Goal: Transaction & Acquisition: Book appointment/travel/reservation

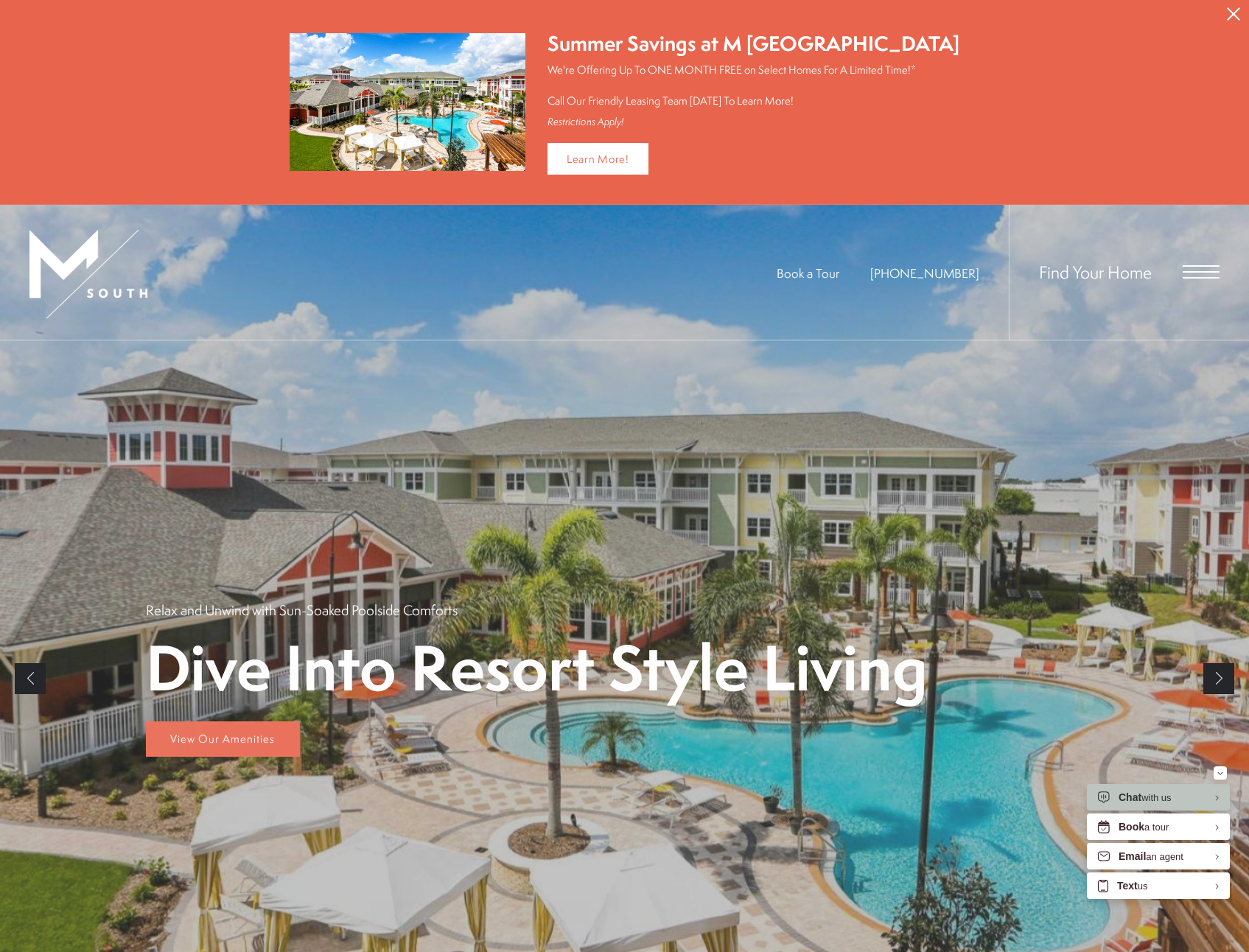
click at [1235, 15] on icon "Close Alert" at bounding box center [1234, 14] width 13 height 13
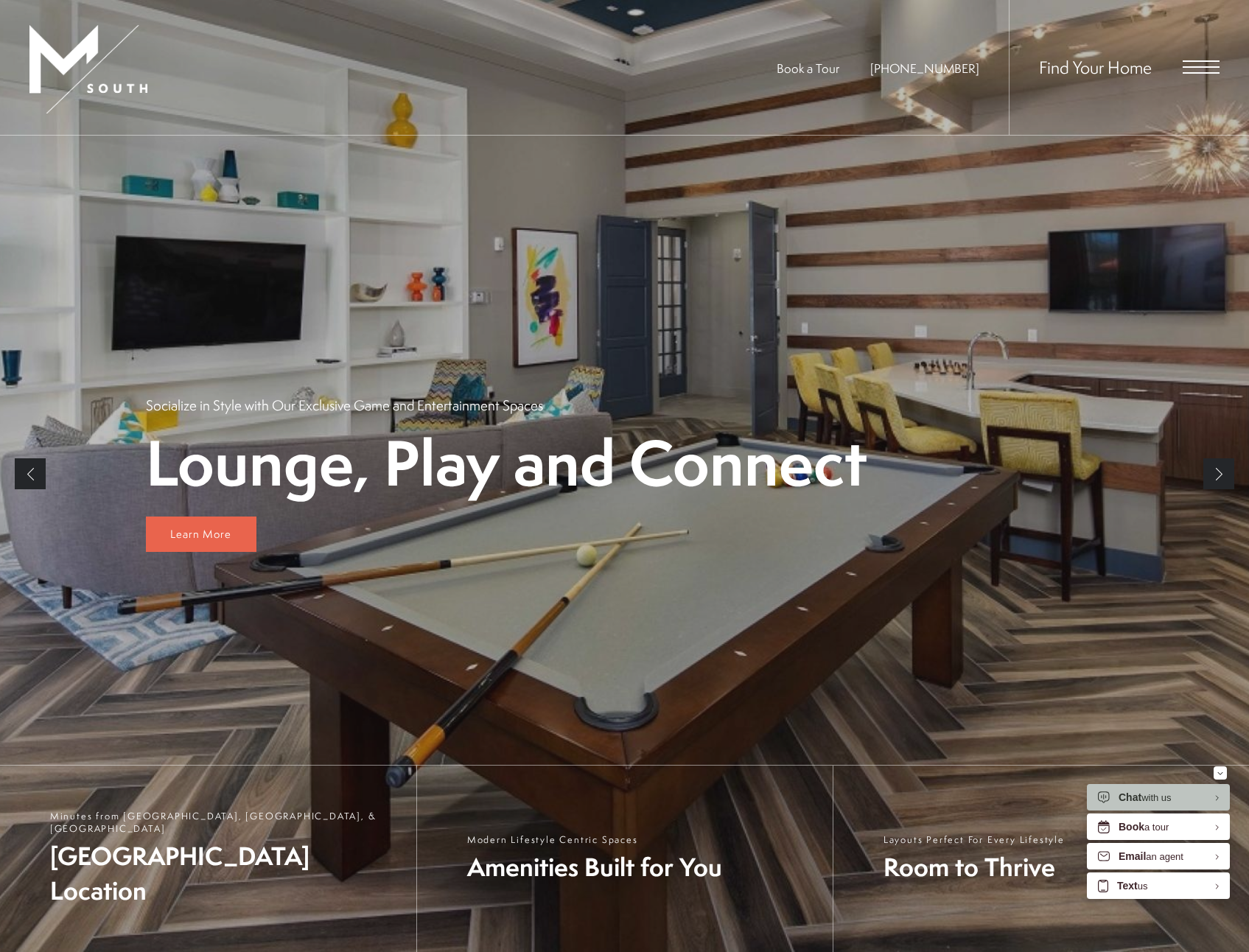
click at [1207, 66] on span "Open Menu" at bounding box center [1201, 66] width 37 height 13
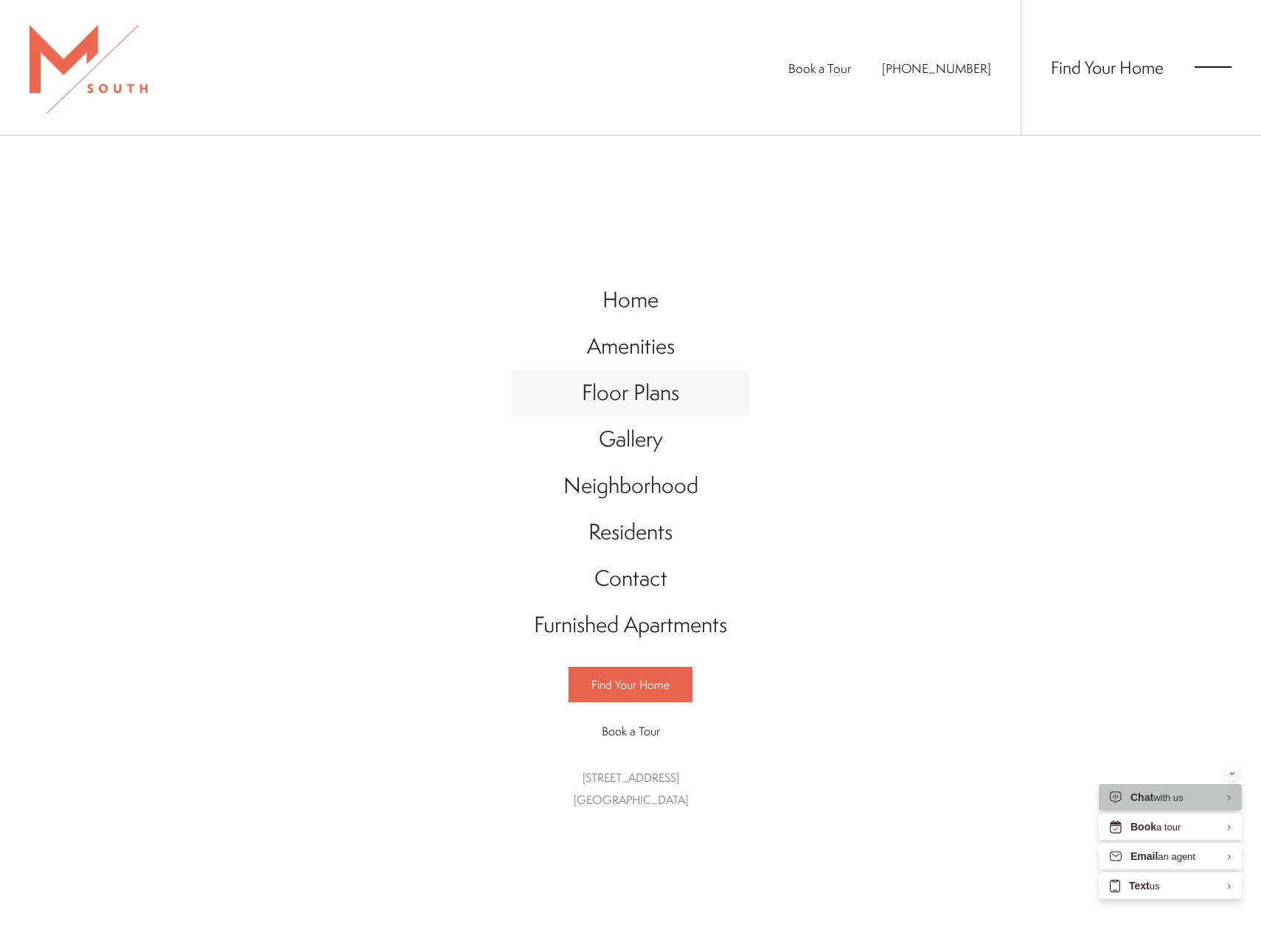
click at [613, 397] on span "Floor Plans" at bounding box center [630, 392] width 97 height 30
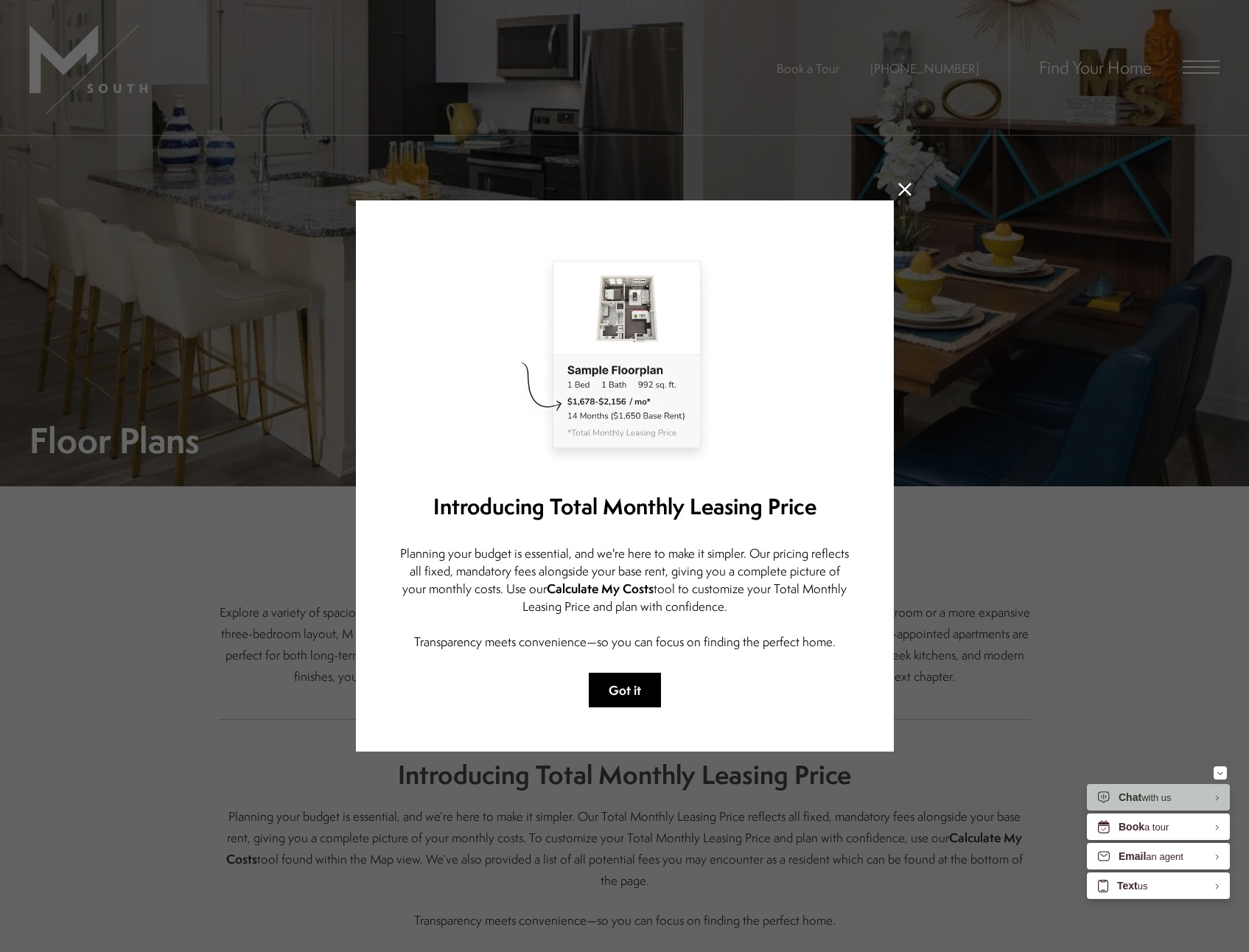
click at [624, 682] on button "Got it" at bounding box center [625, 690] width 73 height 35
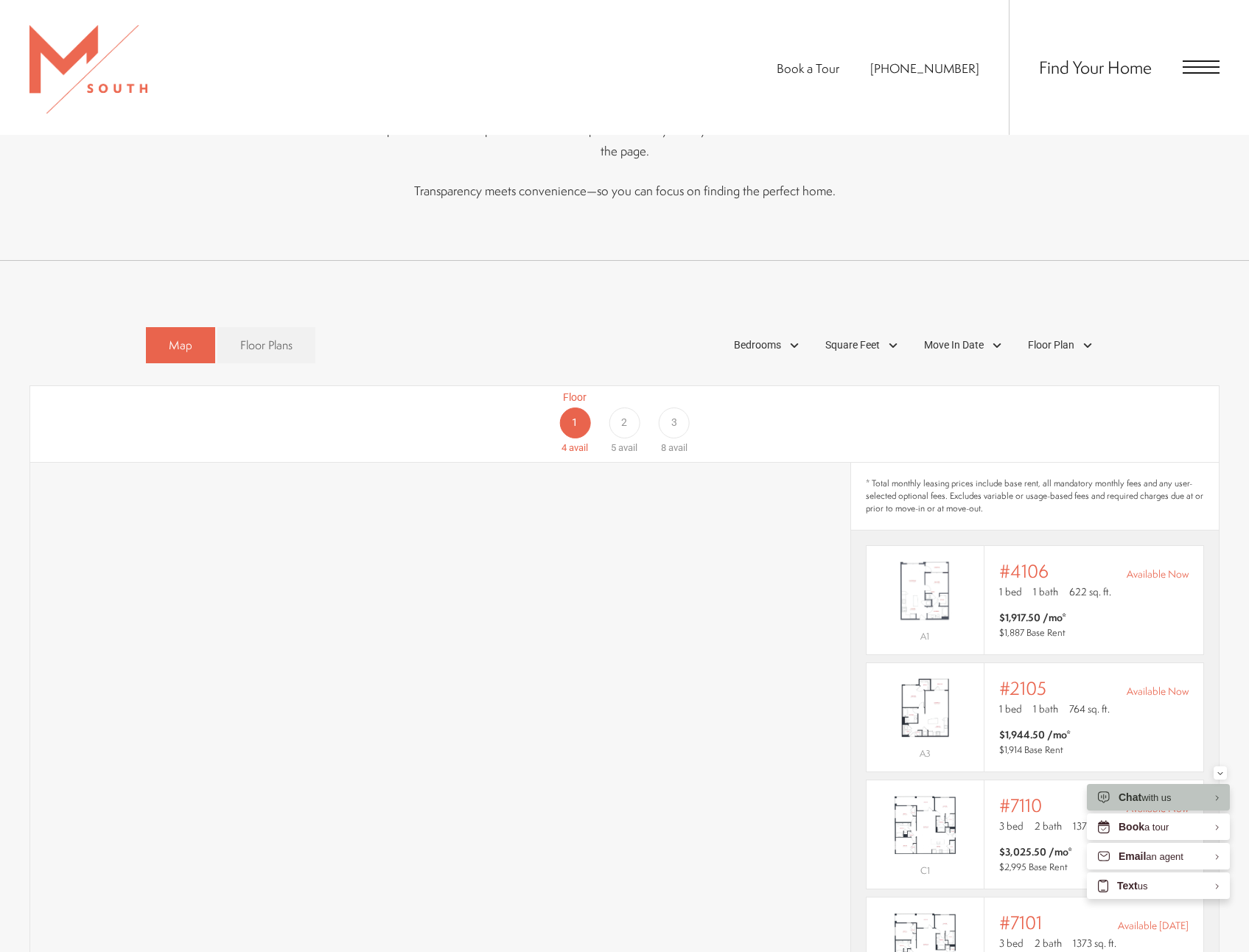
scroll to position [811, 0]
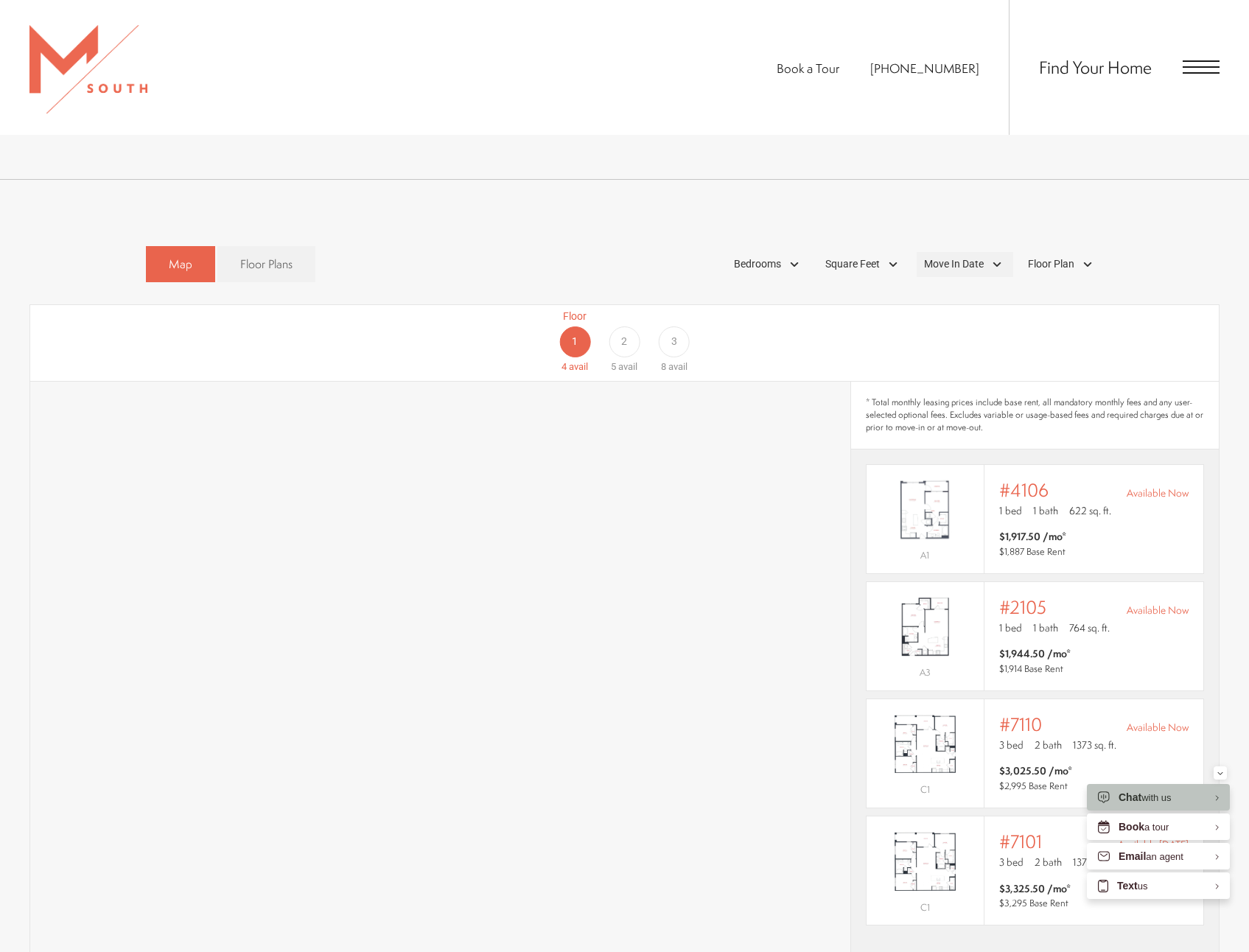
click at [987, 252] on div "Move In Date" at bounding box center [964, 265] width 96 height 25
click at [1014, 430] on div "31" at bounding box center [1015, 442] width 25 height 24
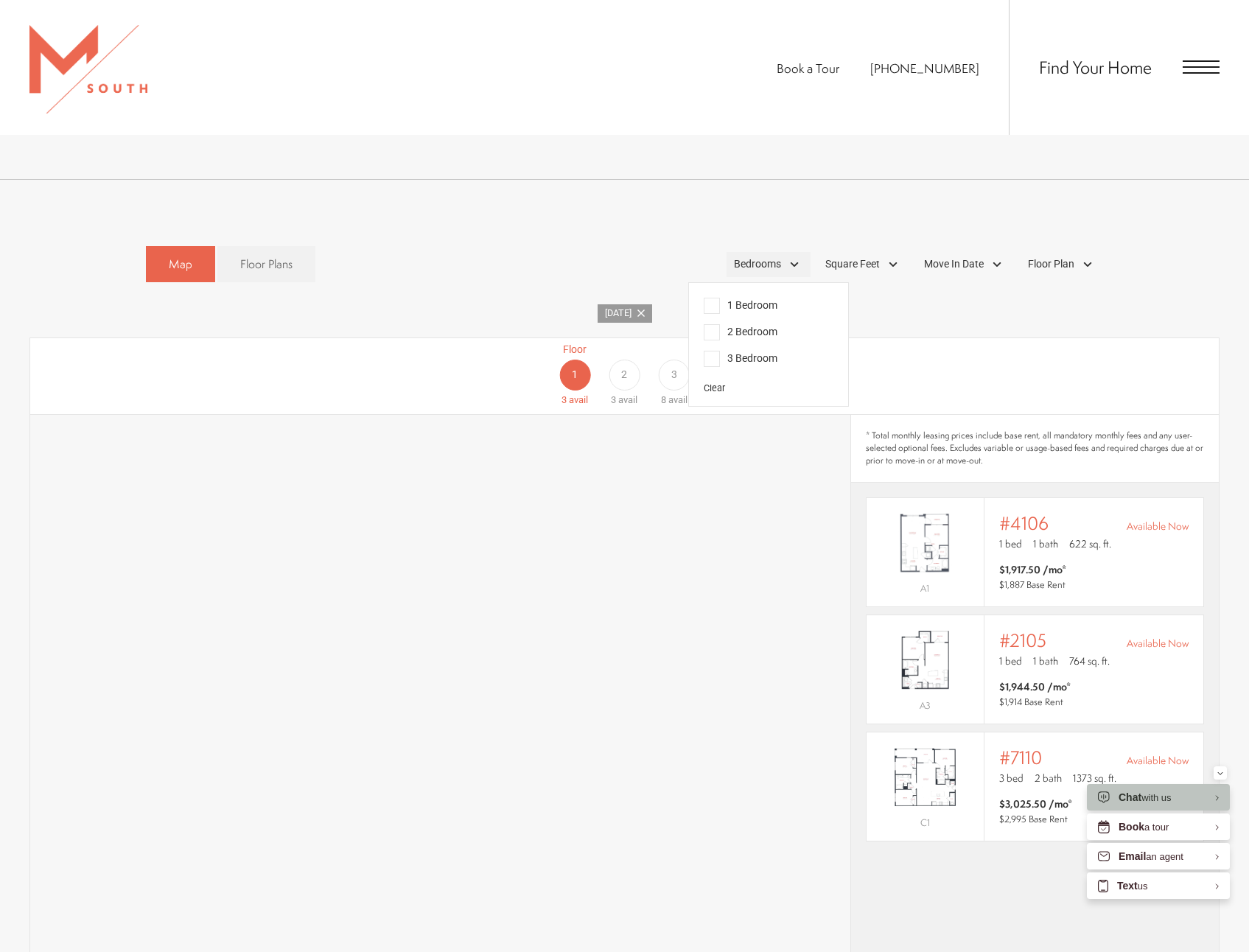
click at [771, 256] on span "Bedrooms" at bounding box center [757, 264] width 47 height 15
click at [700, 292] on label "1 Bedroom" at bounding box center [766, 306] width 135 height 26
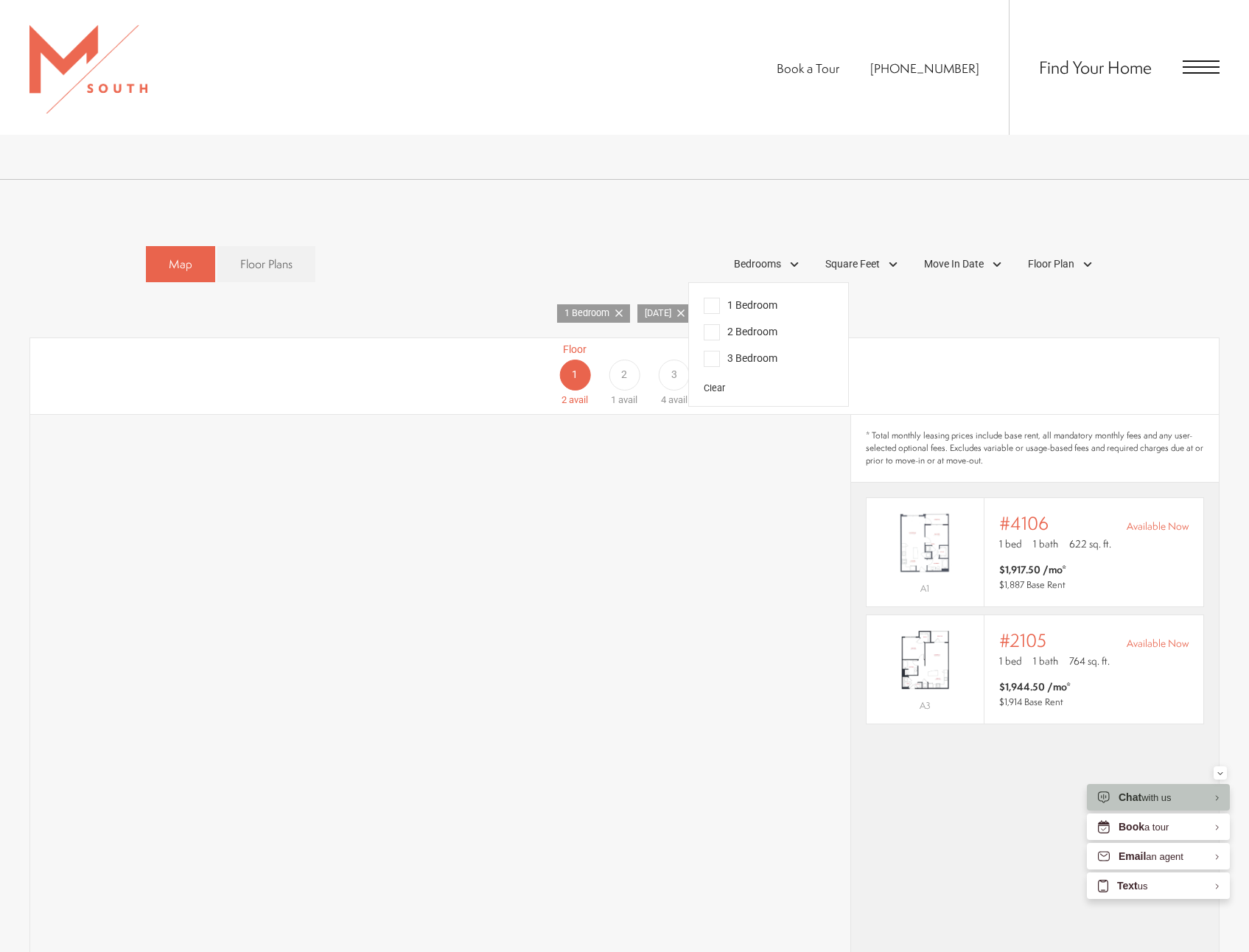
click at [711, 298] on span "1 Bedroom" at bounding box center [741, 306] width 74 height 16
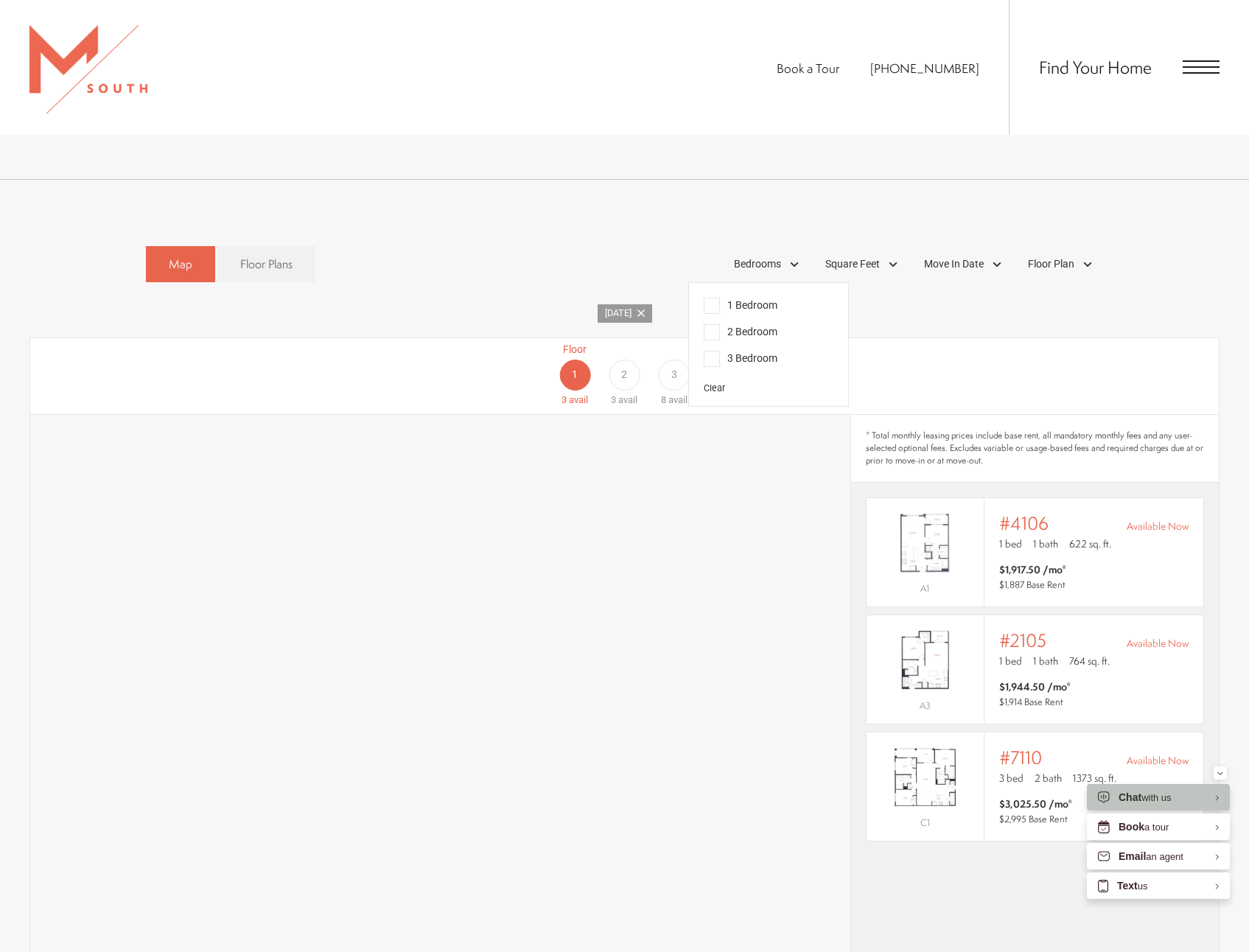
click at [720, 298] on span "1 Bedroom" at bounding box center [741, 306] width 74 height 16
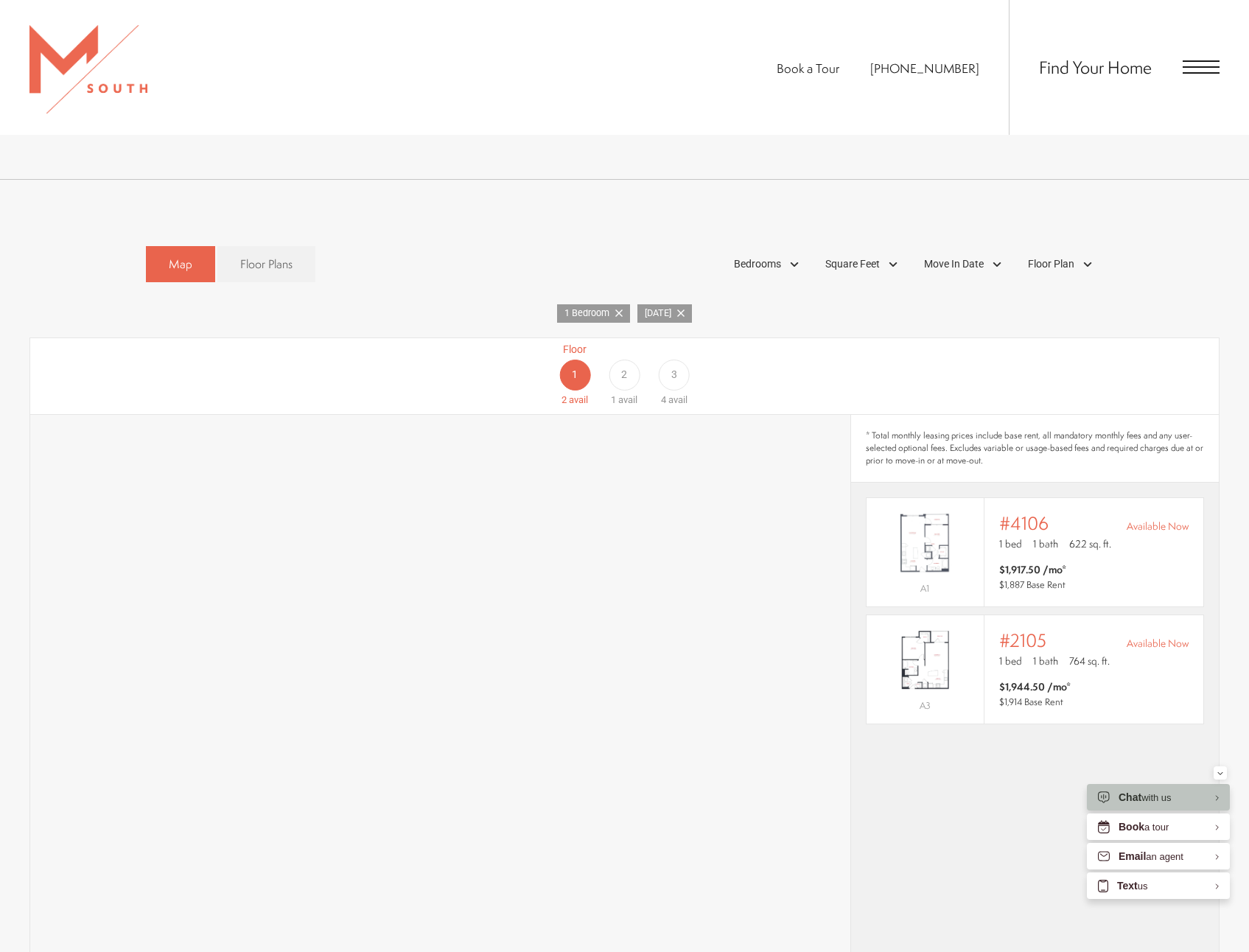
click at [935, 338] on div "Floor 1 2 avail Floor 2 1 avail Floor 3 4 avail" at bounding box center [624, 376] width 1189 height 76
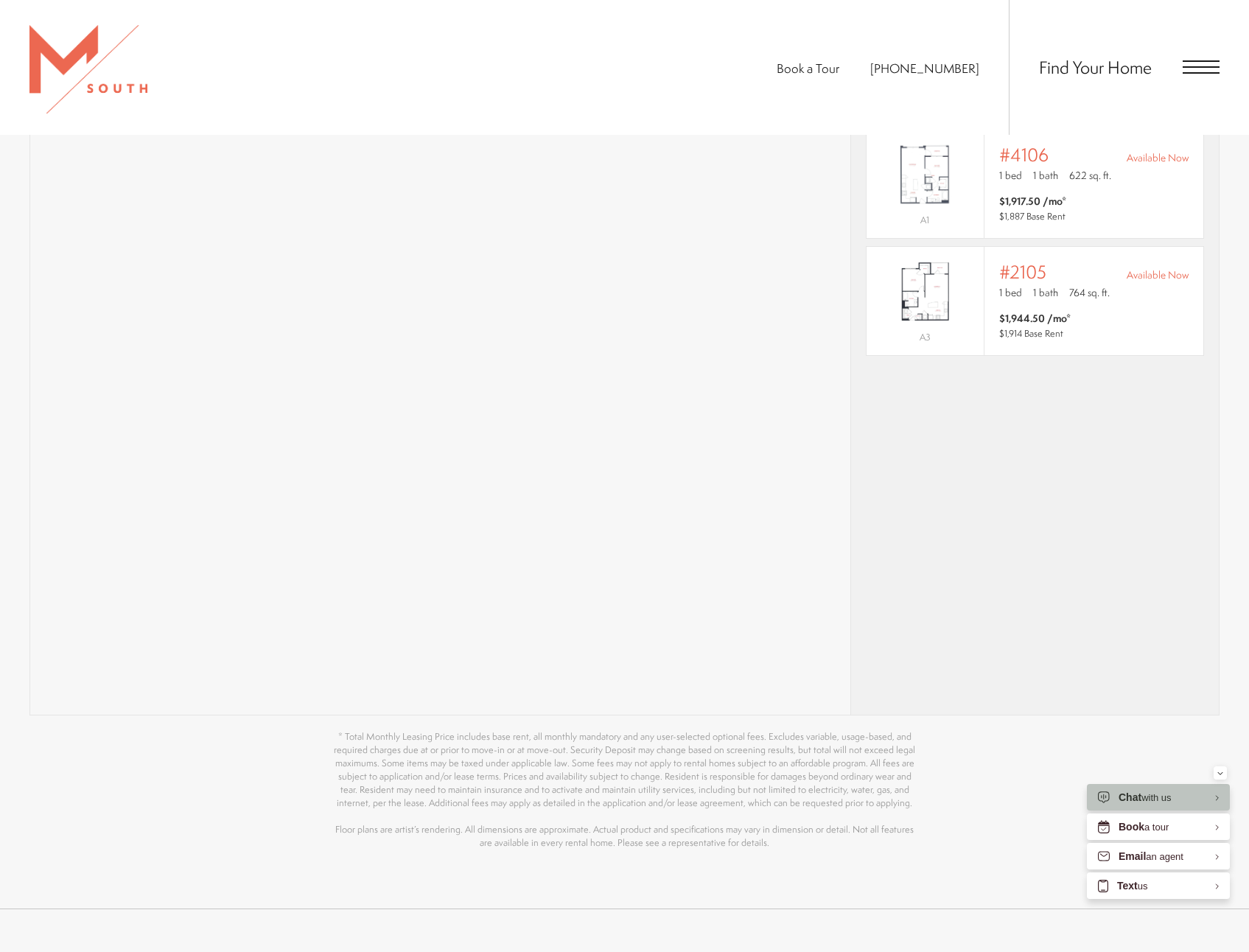
scroll to position [1106, 0]
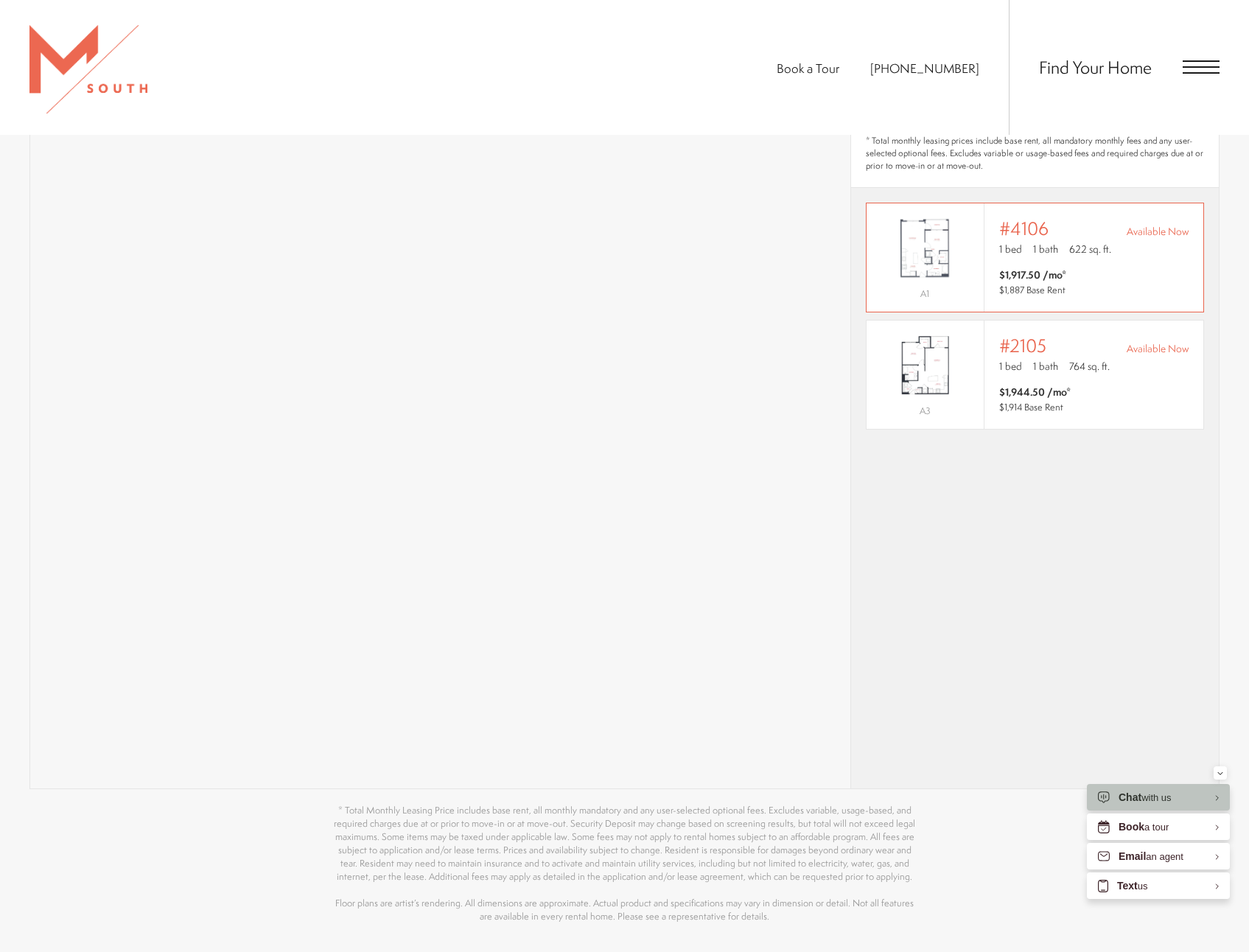
click at [999, 284] on span "$1,887 Base Rent" at bounding box center [1032, 290] width 66 height 12
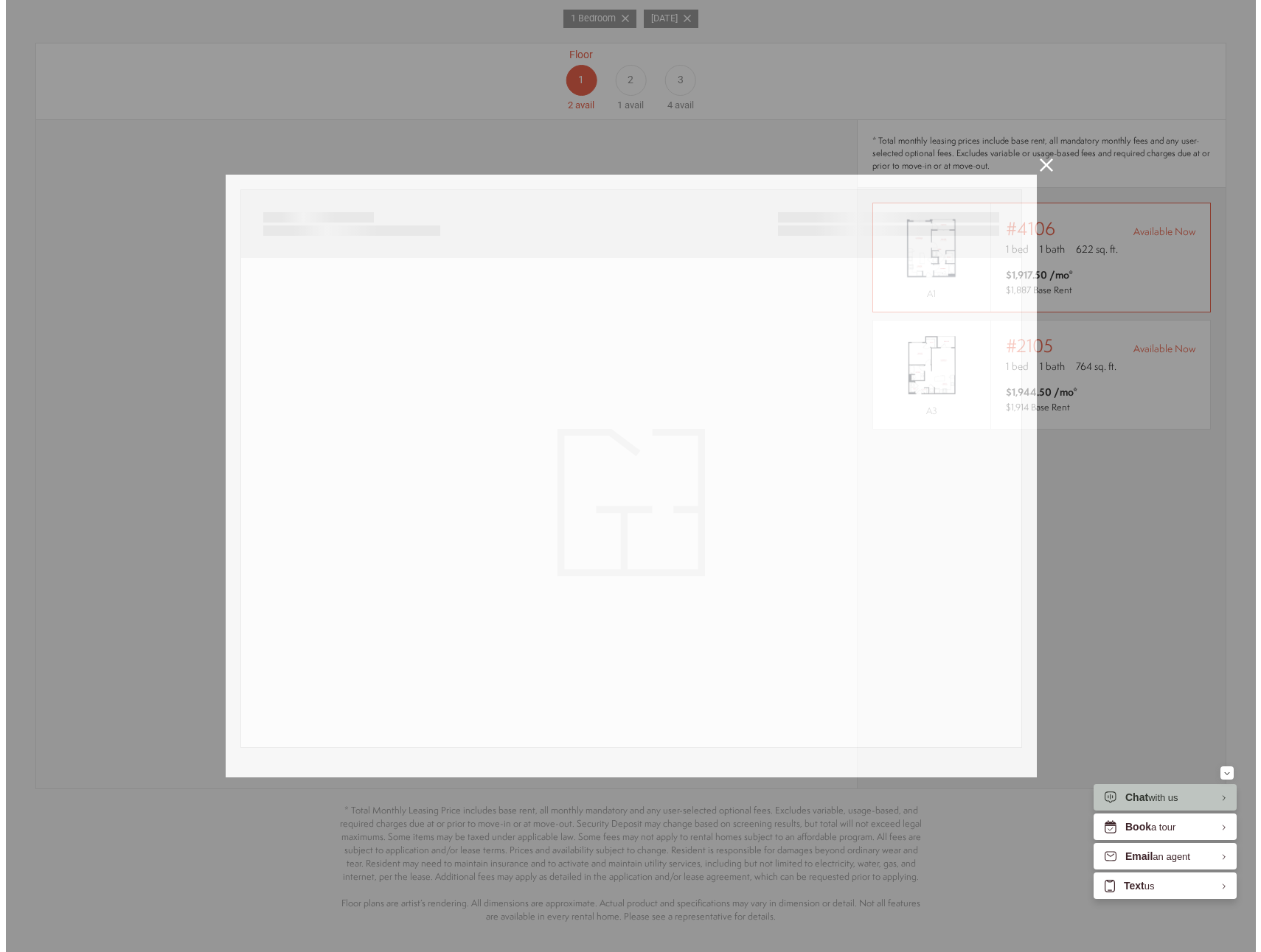
scroll to position [0, 0]
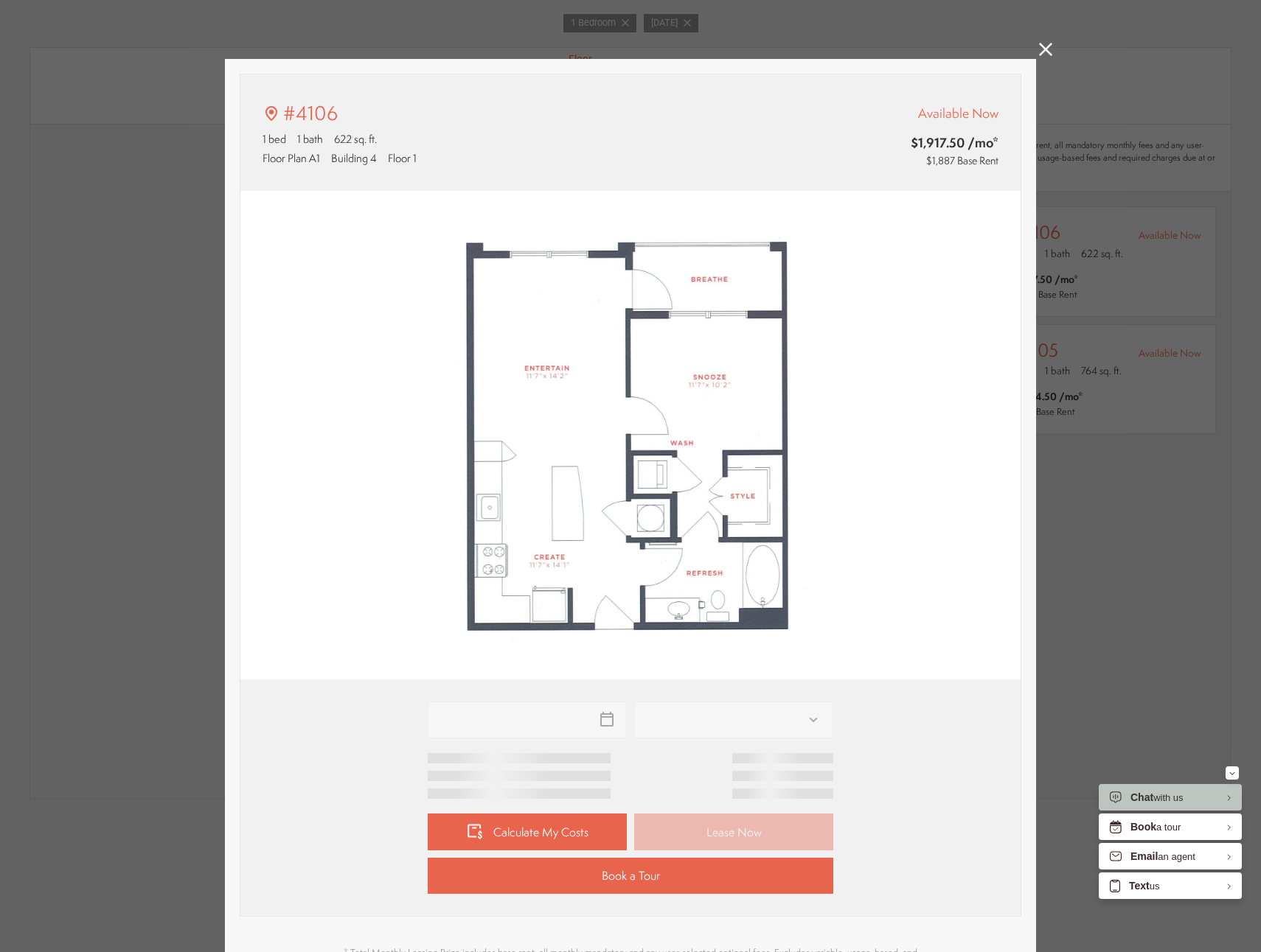
type input "**********"
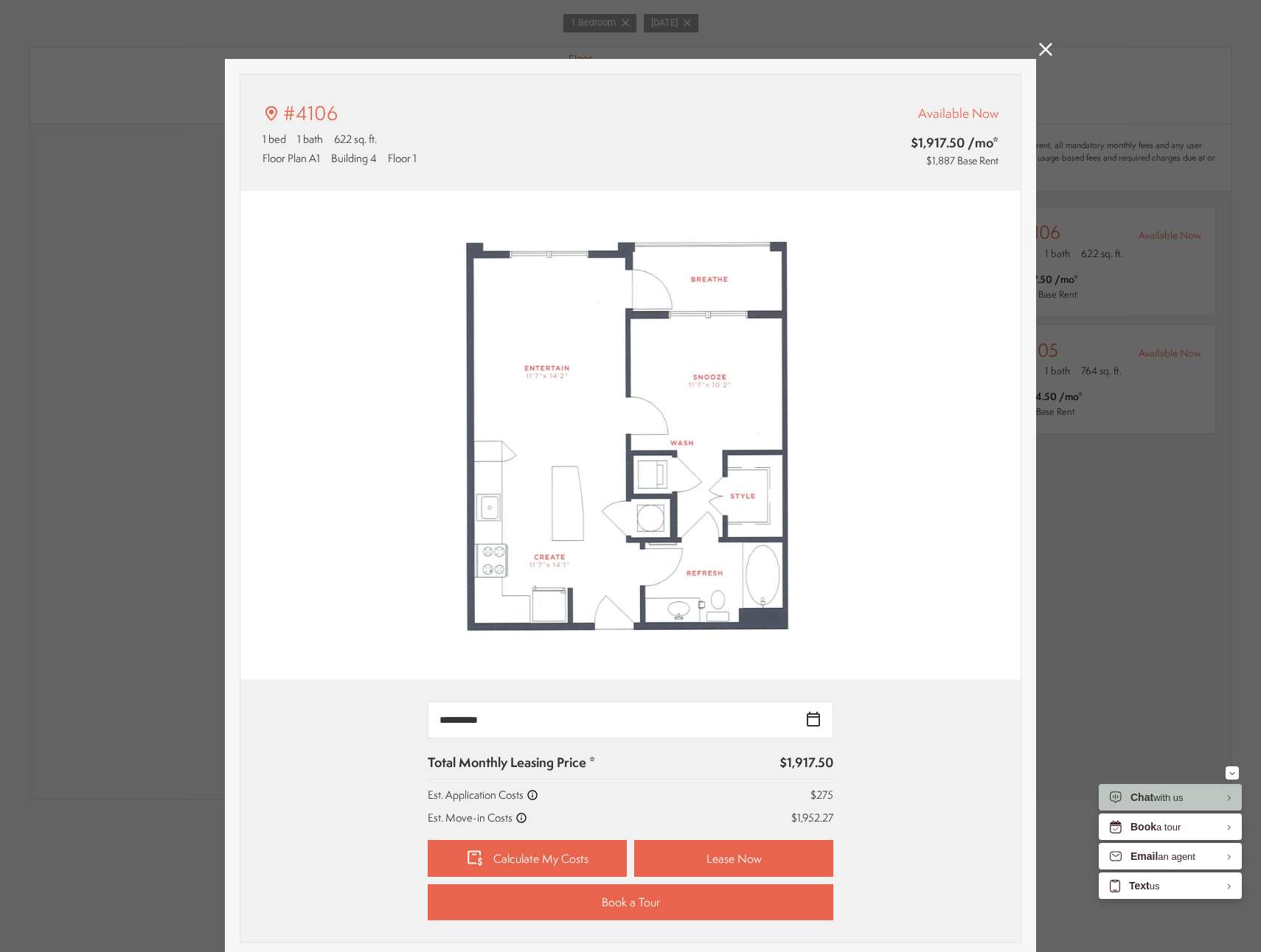
click at [1046, 49] on icon at bounding box center [1045, 49] width 13 height 13
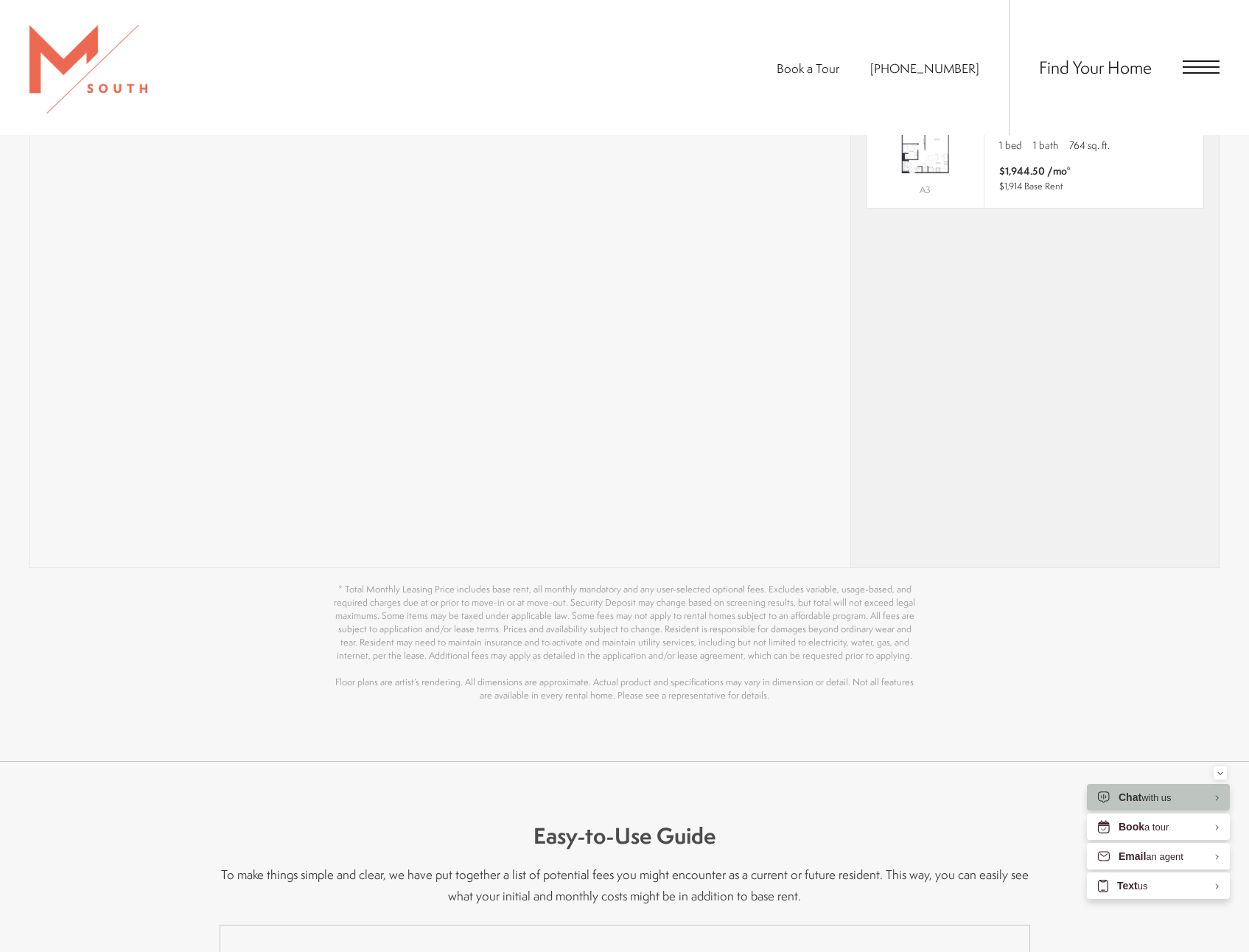
scroll to position [1106, 0]
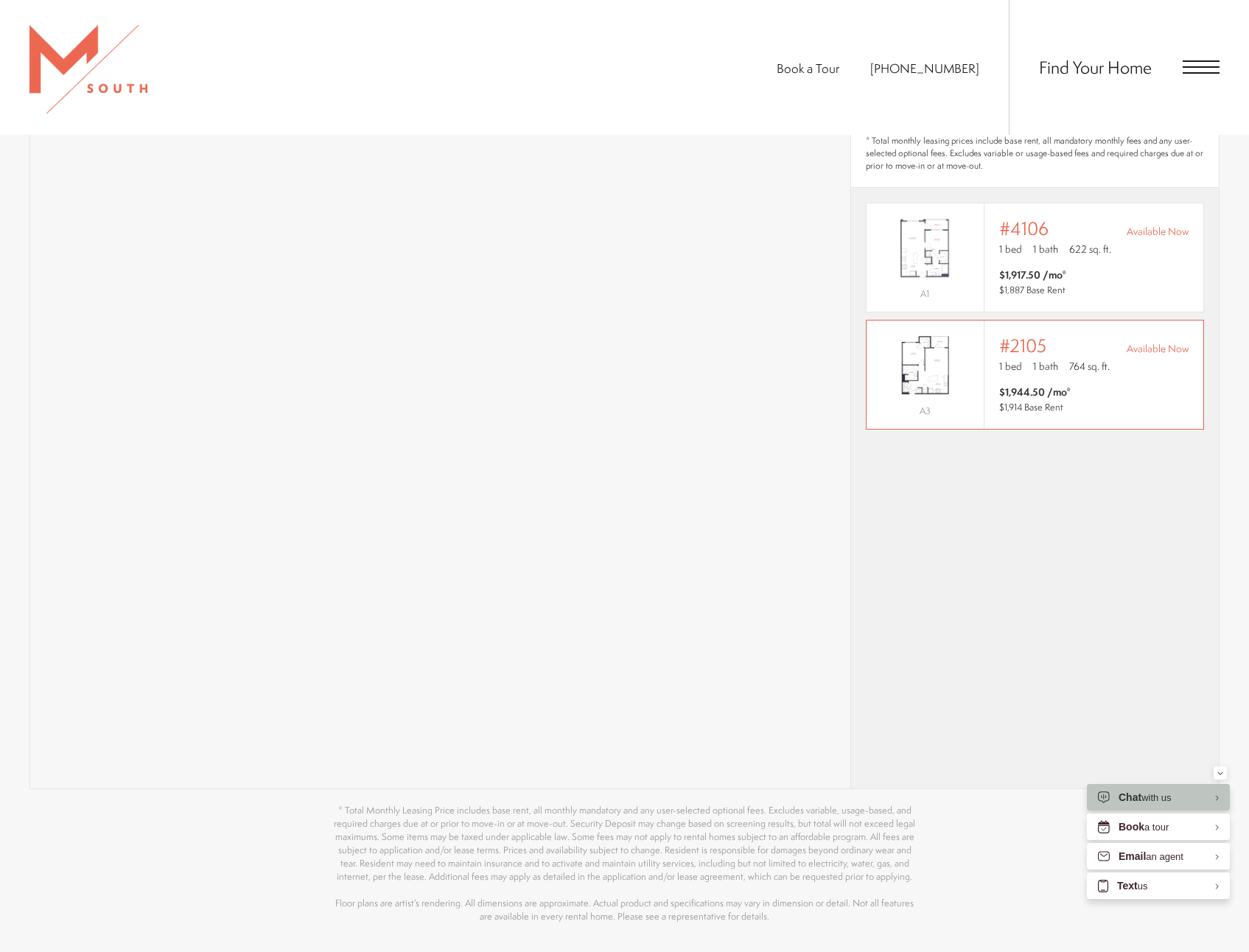
click at [1076, 336] on div "#2105 Available Now" at bounding box center [1094, 346] width 190 height 21
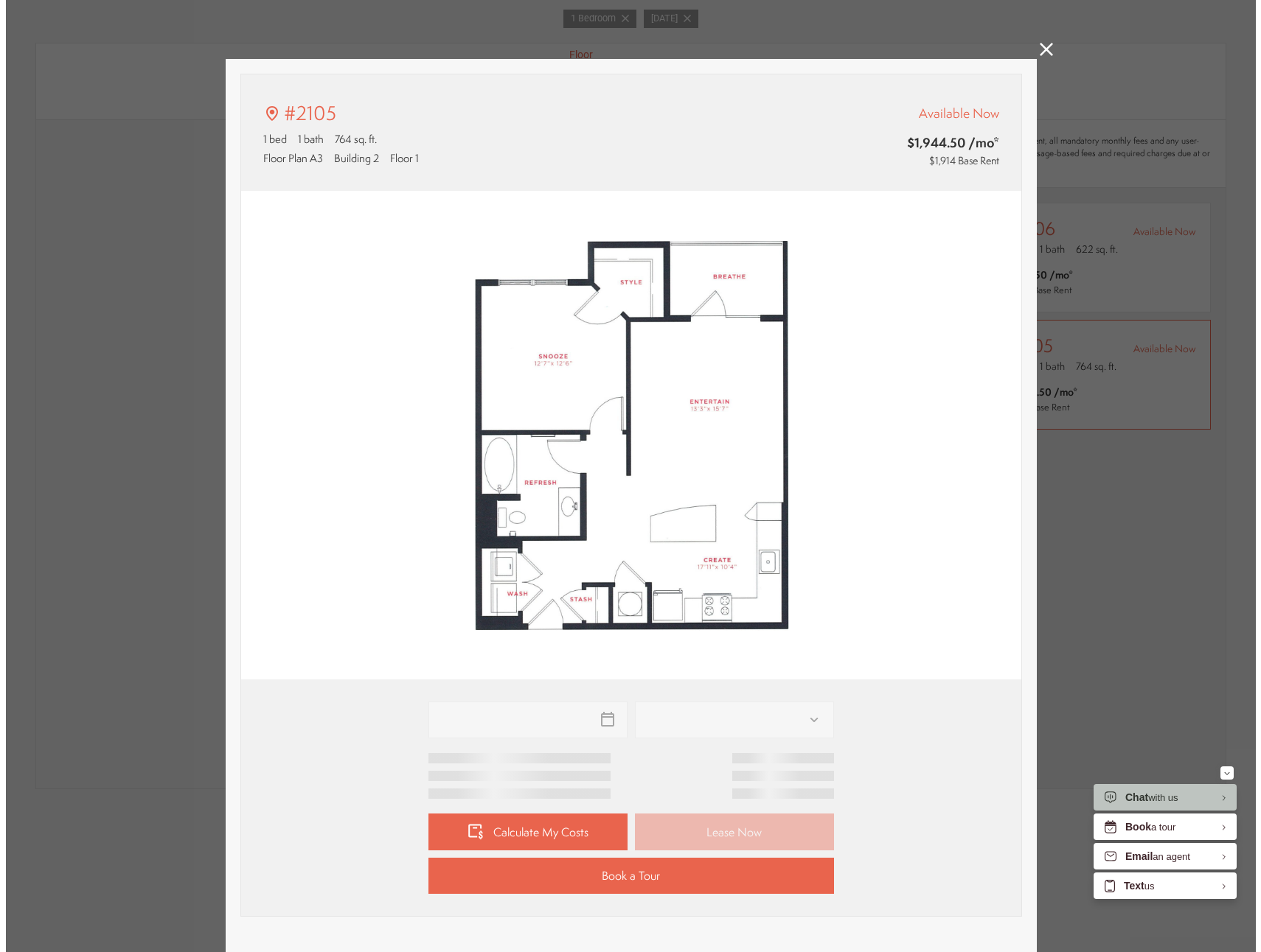
scroll to position [0, 0]
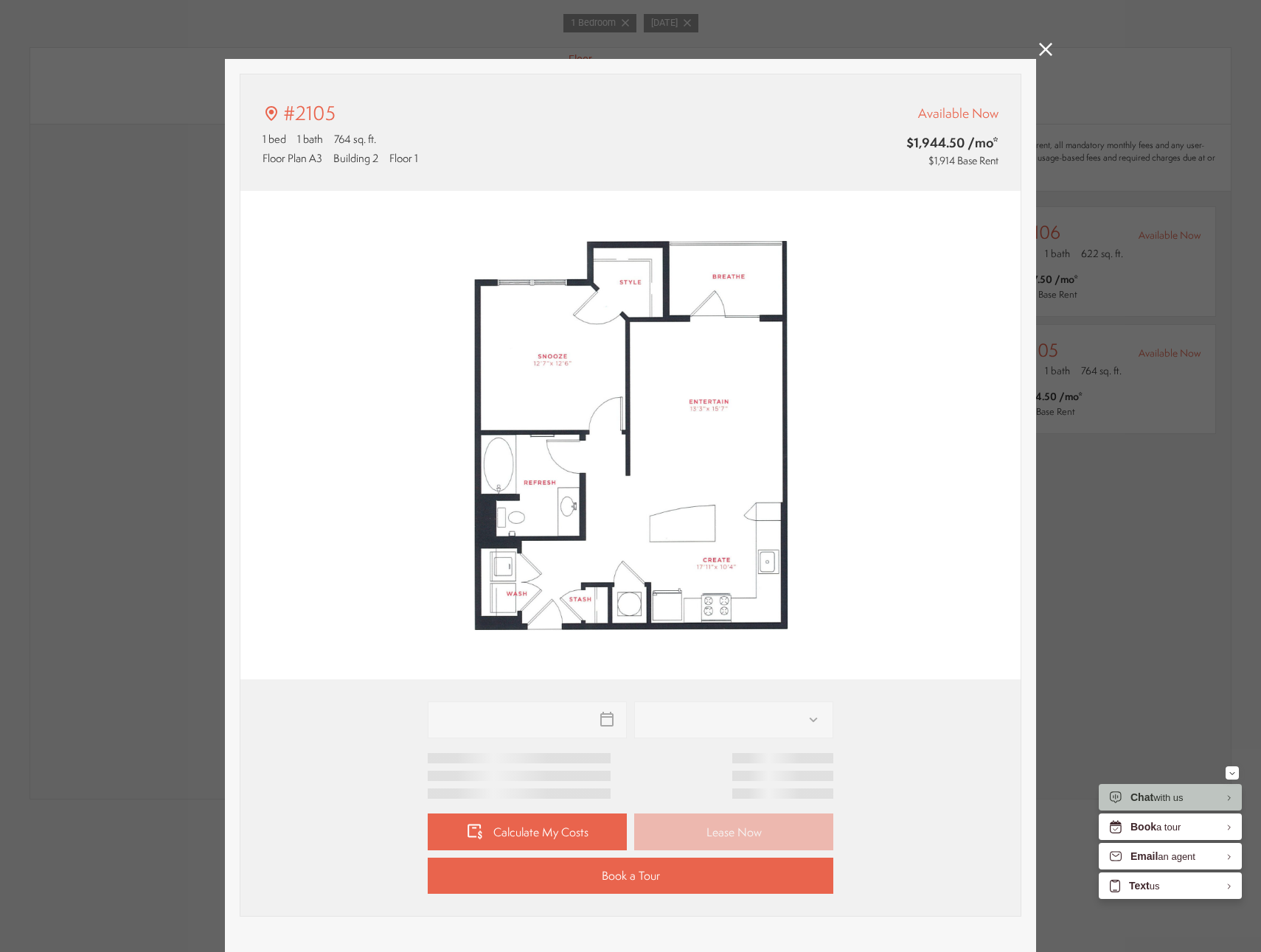
type input "**********"
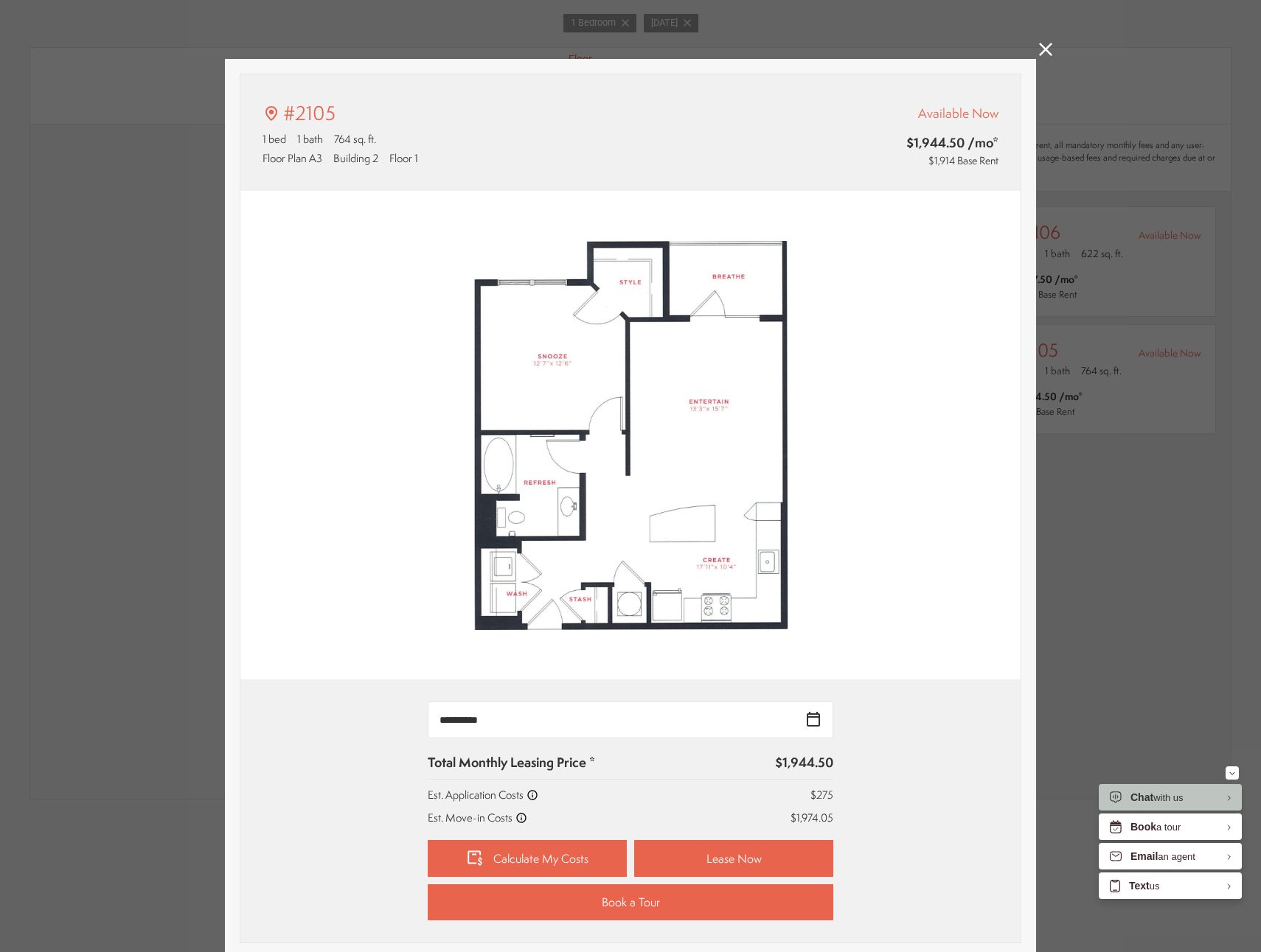
click at [1047, 50] on div "#2105 1 bed 1 bath 764 sq. ft. Floor Plan A3 Building 2 Floor 1 Available Now $…" at bounding box center [630, 476] width 1261 height 952
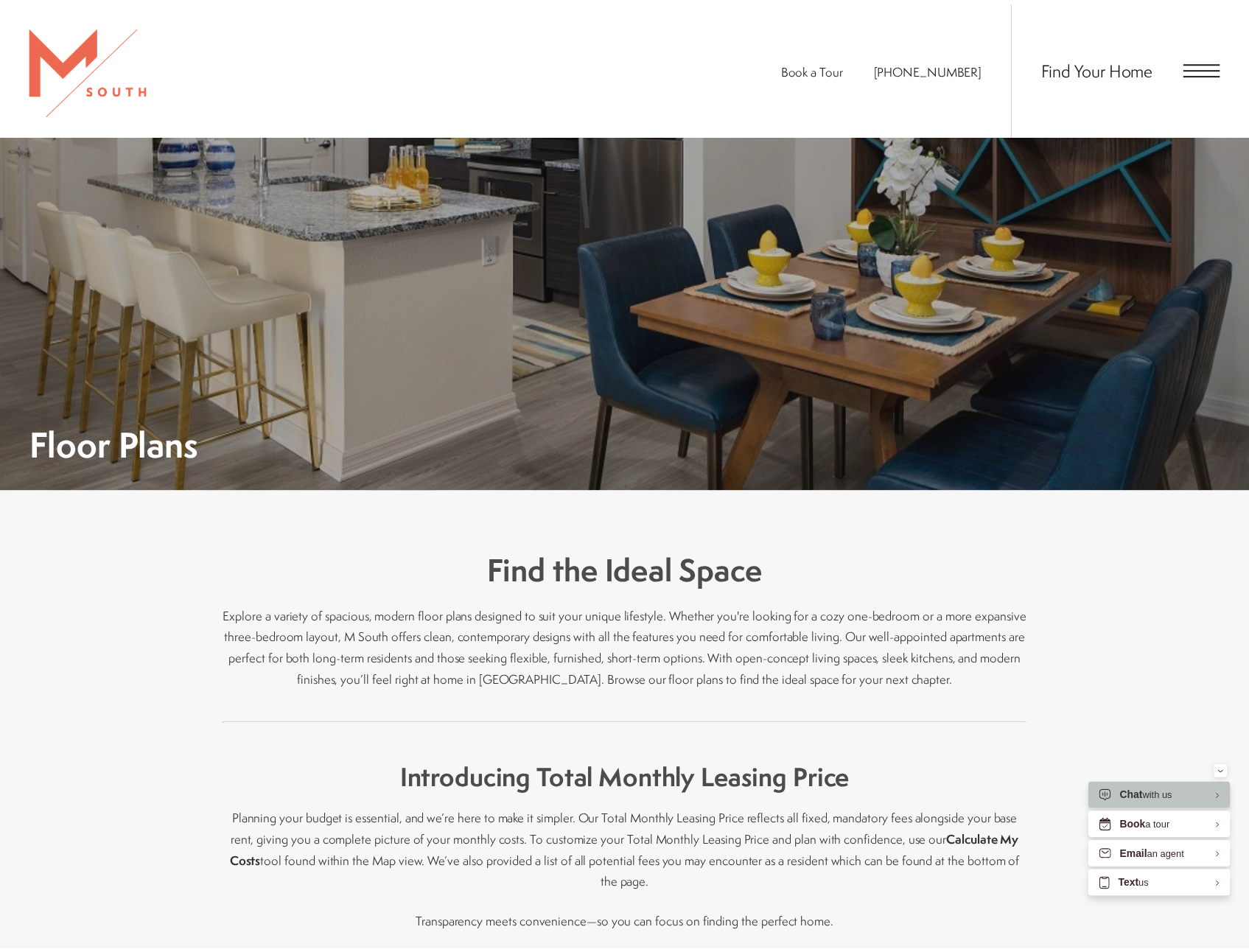
scroll to position [1106, 0]
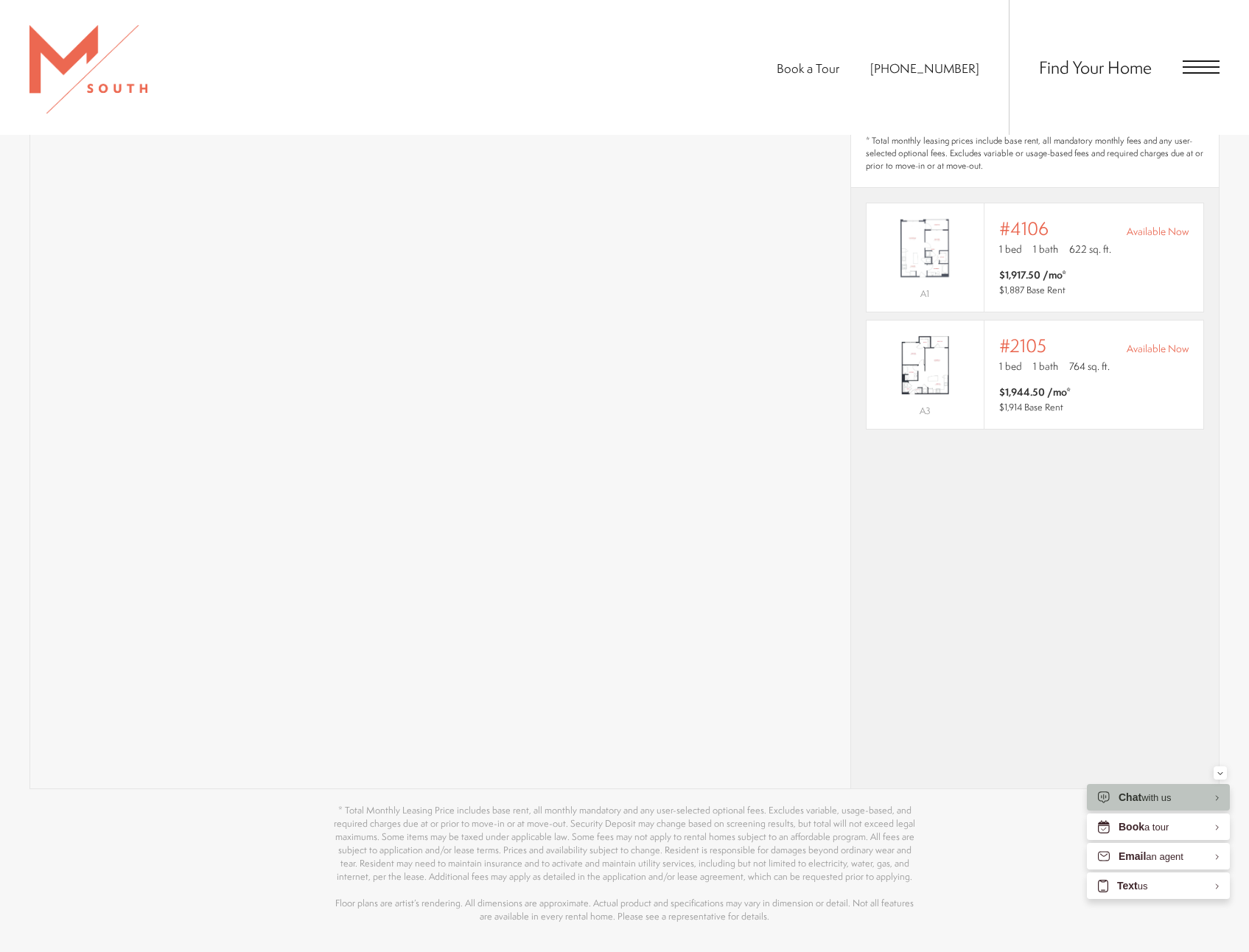
click at [1217, 52] on div "Find Your Home" at bounding box center [1114, 67] width 211 height 135
click at [1202, 73] on span "Open Menu" at bounding box center [1201, 73] width 37 height 2
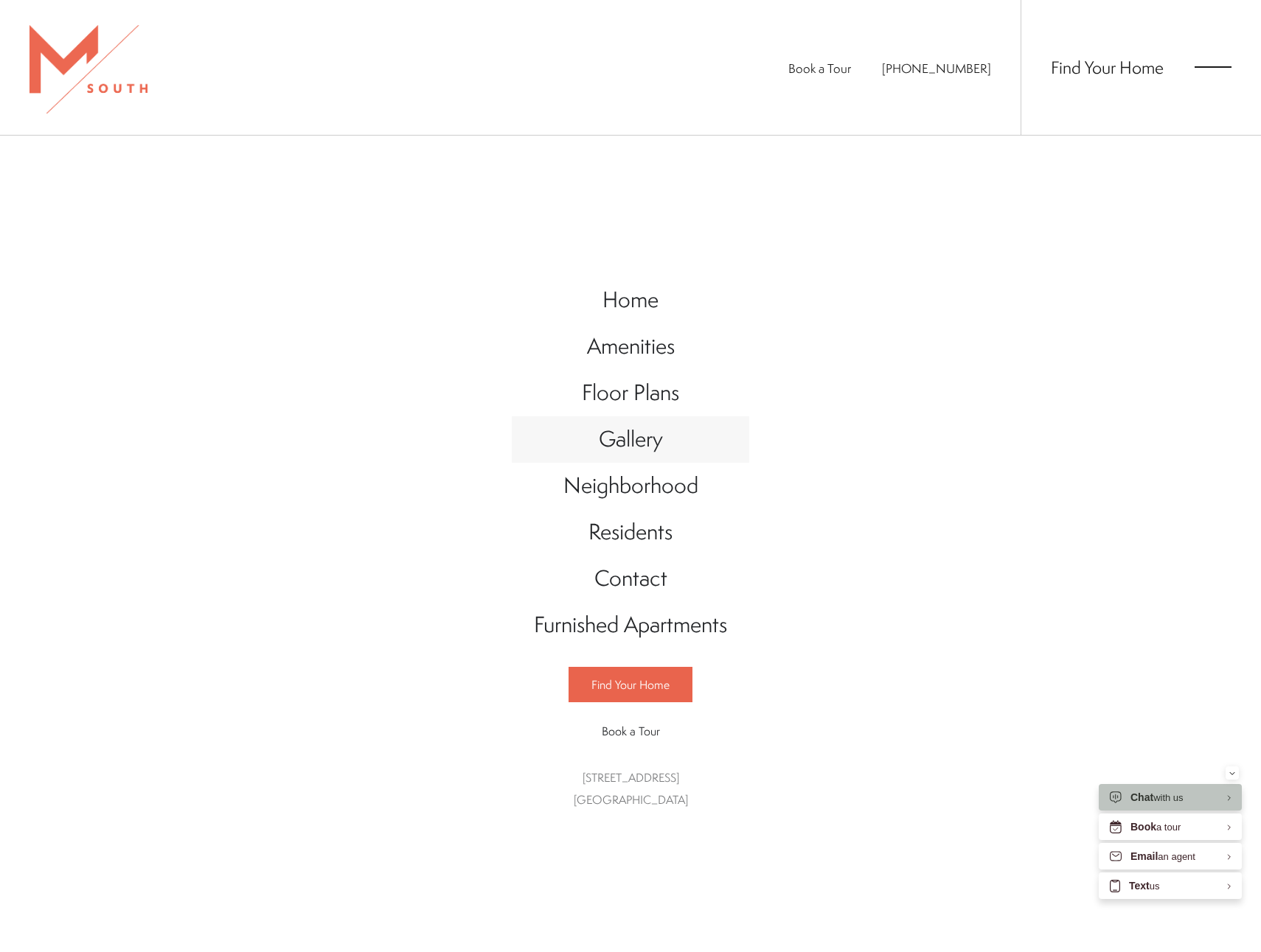
click at [645, 444] on span "Gallery" at bounding box center [630, 438] width 64 height 30
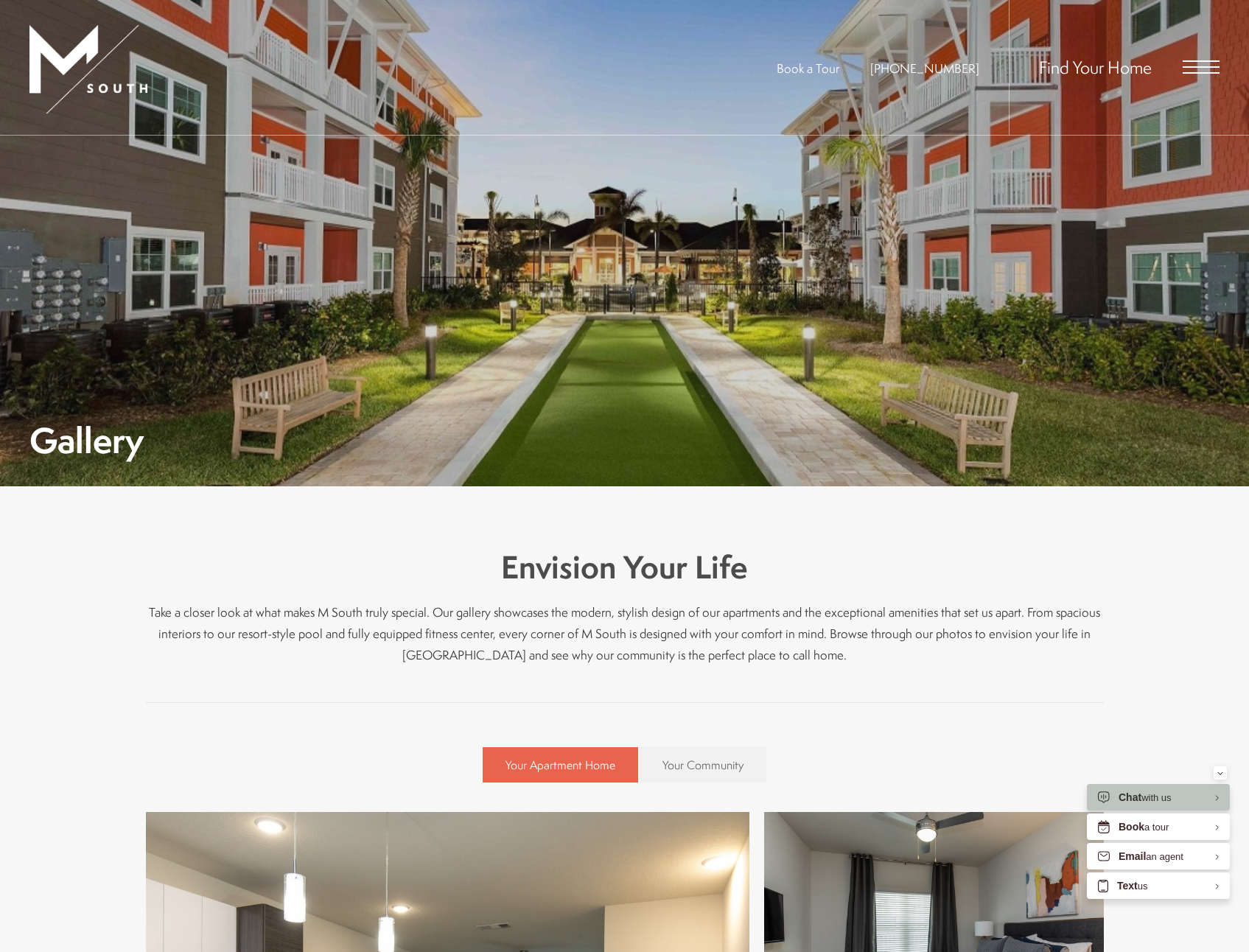
click at [1216, 63] on span "Open Menu" at bounding box center [1201, 66] width 37 height 13
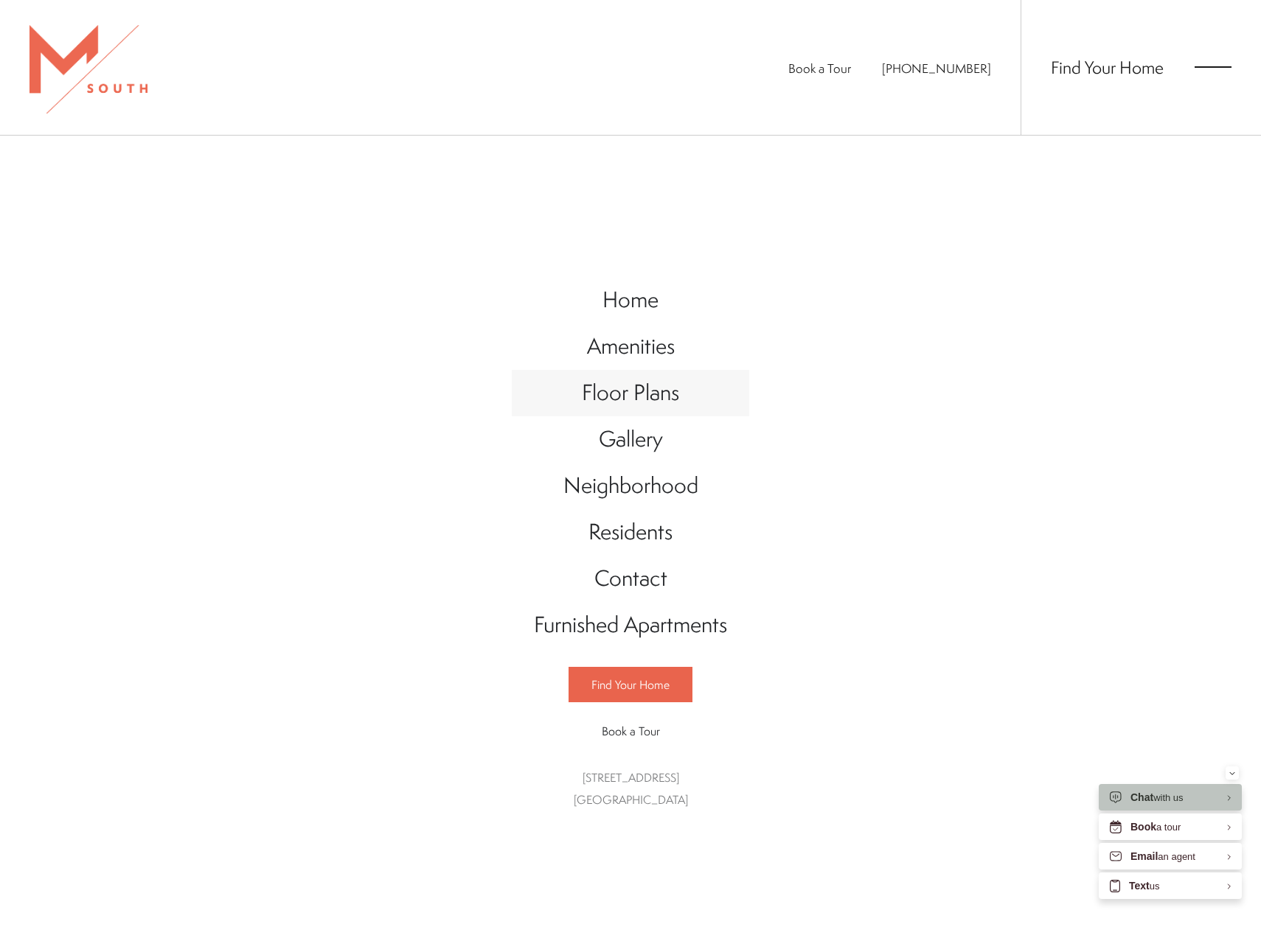
click at [620, 394] on span "Floor Plans" at bounding box center [630, 392] width 97 height 30
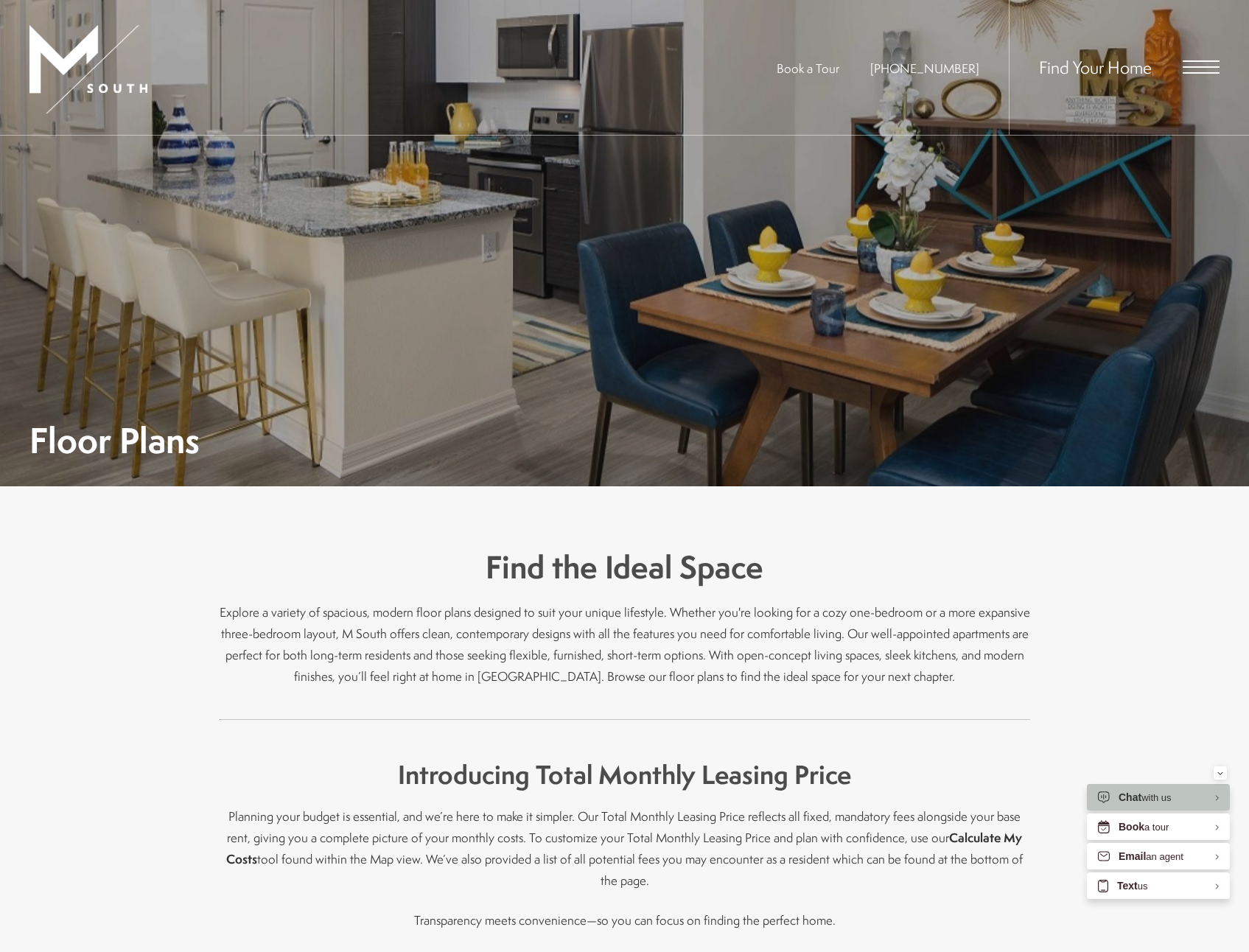
click at [1180, 137] on div at bounding box center [624, 243] width 1249 height 486
